Goal: Task Accomplishment & Management: Use online tool/utility

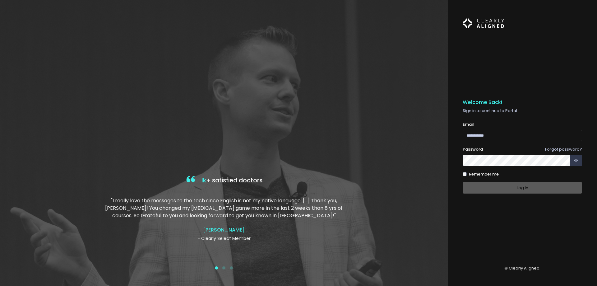
type input "**********"
click at [521, 191] on div "Log In" at bounding box center [522, 188] width 119 height 12
click at [529, 187] on button "Log In" at bounding box center [522, 188] width 119 height 12
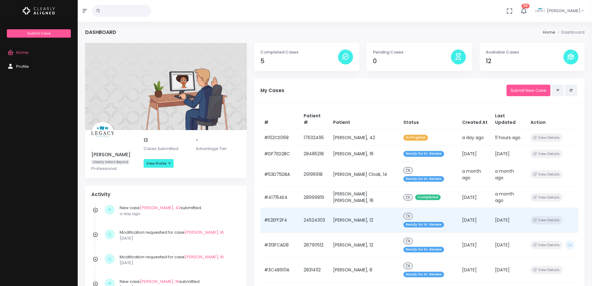
click at [354, 208] on td "[PERSON_NAME], 12" at bounding box center [364, 220] width 70 height 25
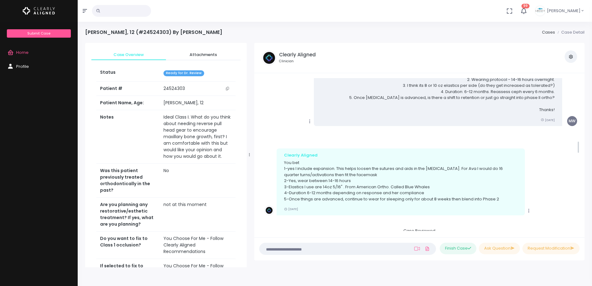
scroll to position [754, 0]
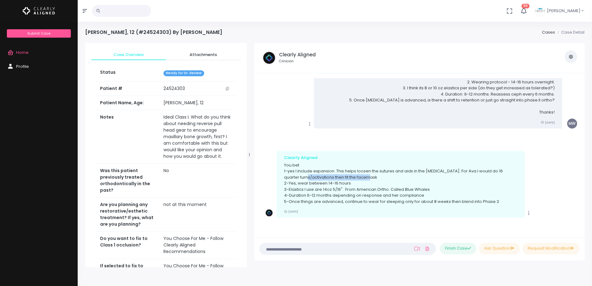
drag, startPoint x: 298, startPoint y: 175, endPoint x: 362, endPoint y: 175, distance: 63.7
click at [362, 175] on p "You bet 1-yes I include expansion. This helps loosen the sutures and aids in th…" at bounding box center [400, 183] width 233 height 43
click at [380, 177] on p "You bet 1-yes I include expansion. This helps loosen the sutures and aids in th…" at bounding box center [400, 183] width 233 height 43
drag, startPoint x: 353, startPoint y: 202, endPoint x: 443, endPoint y: 191, distance: 90.9
click at [434, 198] on p "You bet 1-yes I include expansion. This helps loosen the sutures and aids in th…" at bounding box center [400, 183] width 233 height 43
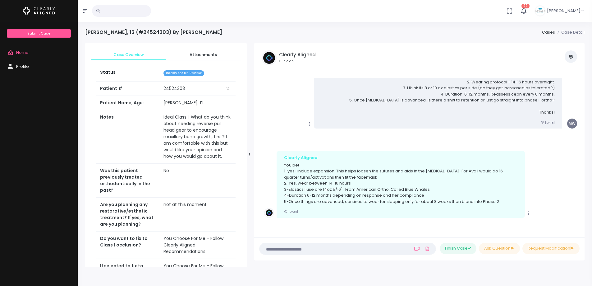
click at [454, 174] on p "You bet 1-yes I include expansion. This helps loosen the sutures and aids in th…" at bounding box center [400, 183] width 233 height 43
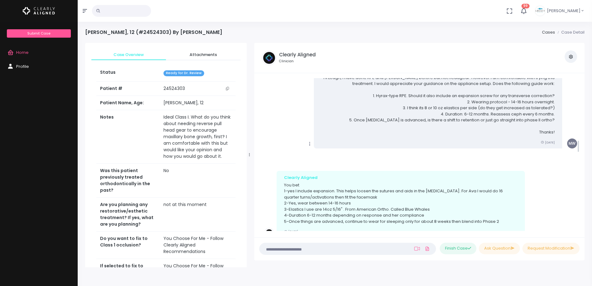
scroll to position [723, 0]
